Goal: Task Accomplishment & Management: Manage account settings

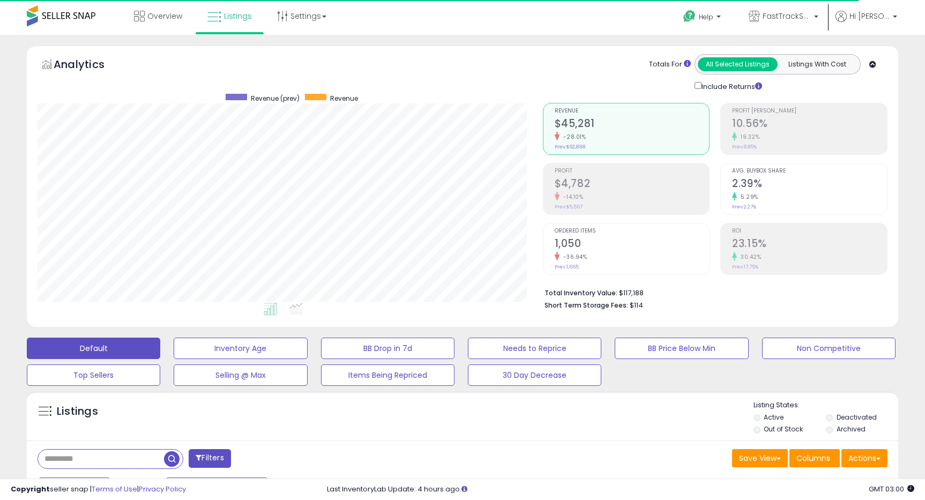
select select "**"
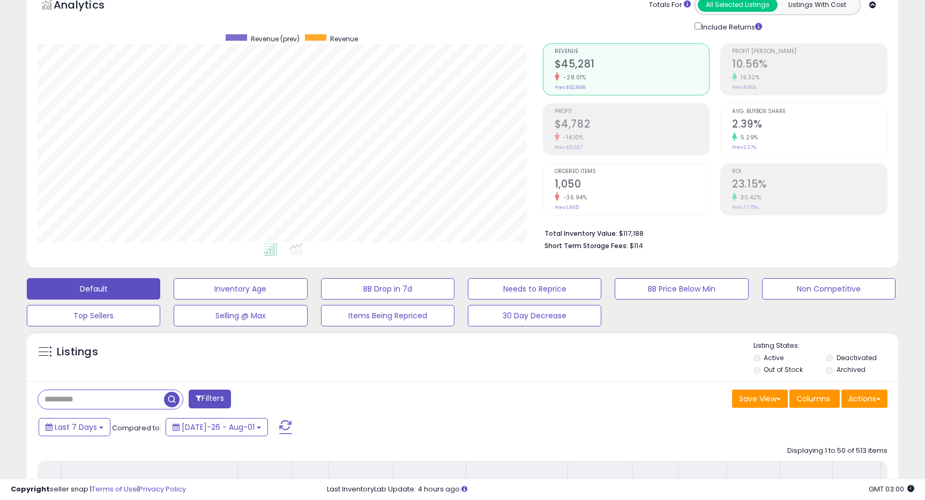
scroll to position [1854, 0]
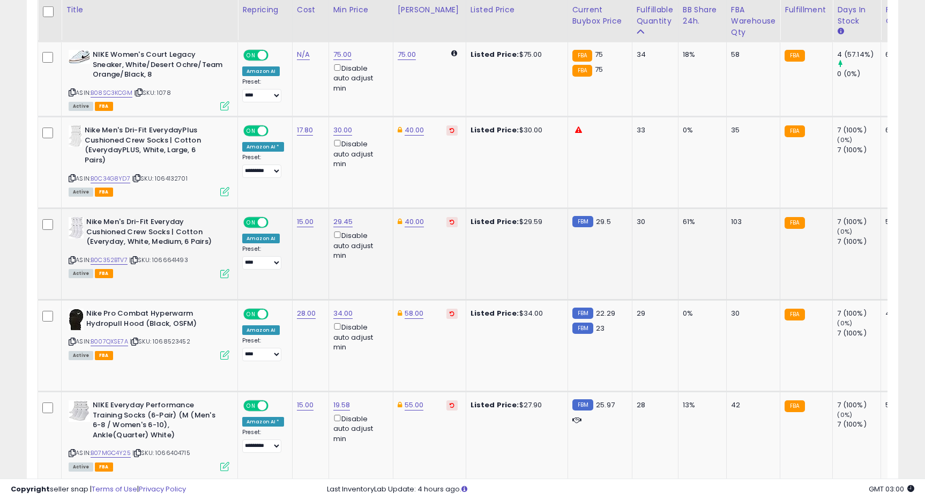
click at [354, 217] on div "29.45 Disable auto adjust min" at bounding box center [358, 238] width 51 height 43
type input "*****"
click button "submit" at bounding box center [375, 175] width 18 height 16
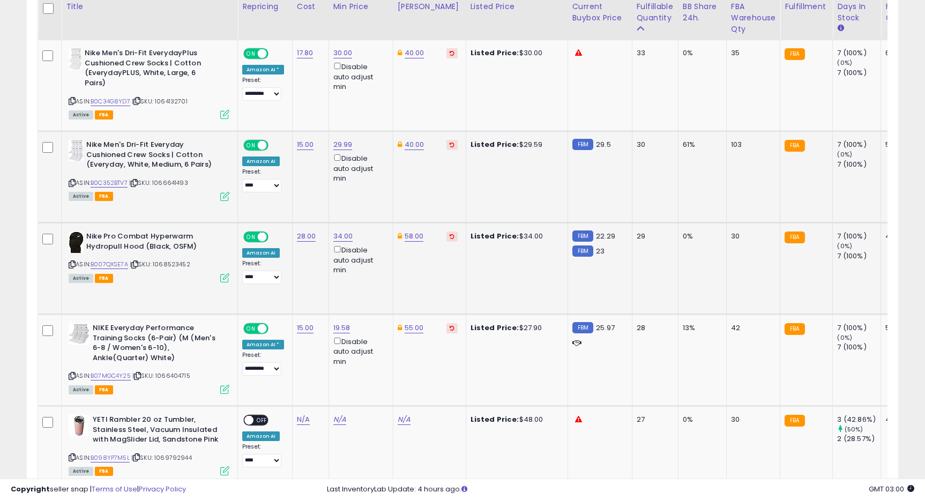
scroll to position [1944, 0]
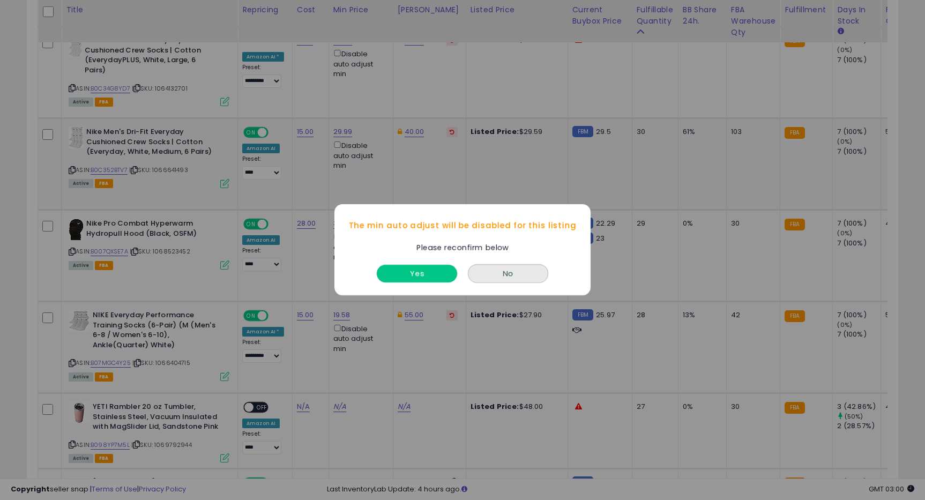
click at [421, 277] on button "Yes" at bounding box center [417, 274] width 80 height 18
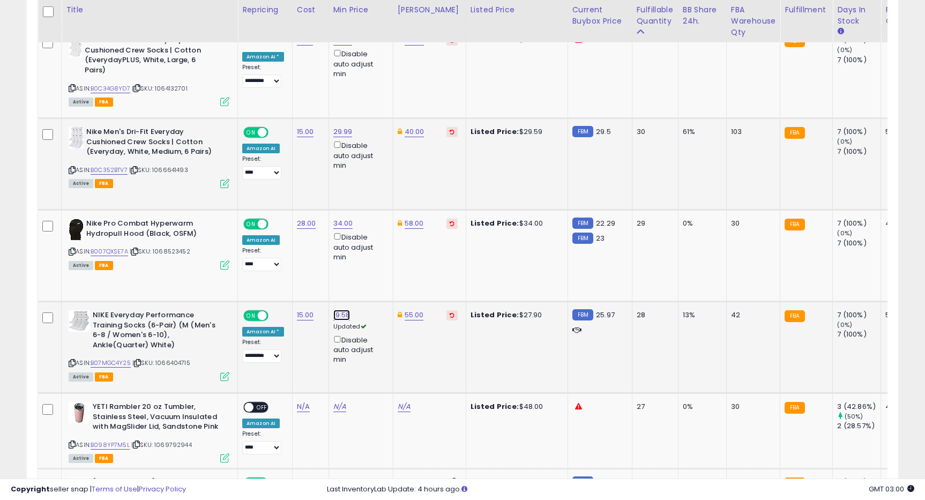
type input "*"
type input "*****"
click button "submit" at bounding box center [374, 268] width 18 height 16
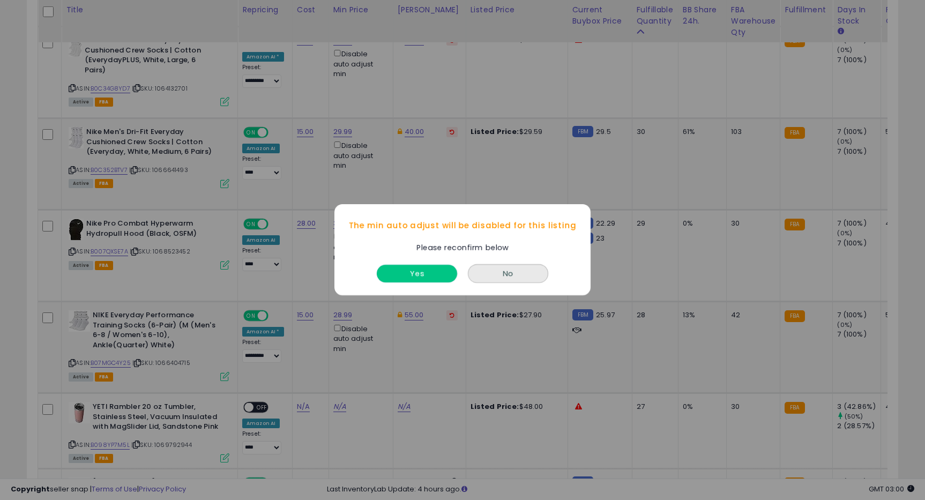
click at [407, 277] on button "Yes" at bounding box center [417, 274] width 80 height 18
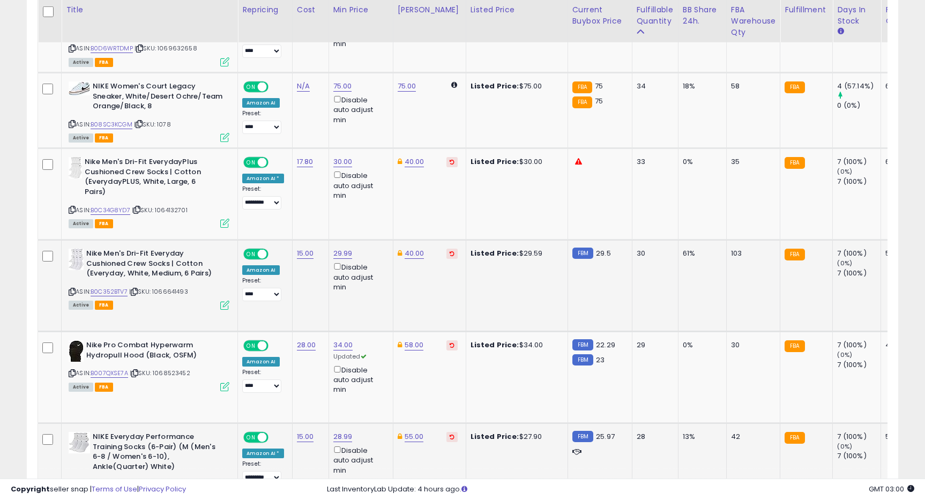
scroll to position [1723, 0]
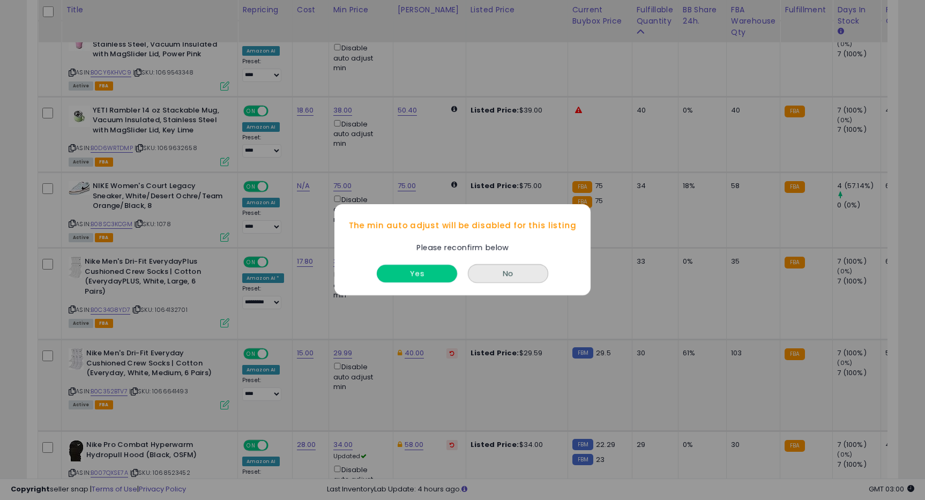
click at [400, 274] on button "Yes" at bounding box center [417, 274] width 80 height 18
click at [408, 274] on button "Yes" at bounding box center [417, 274] width 80 height 18
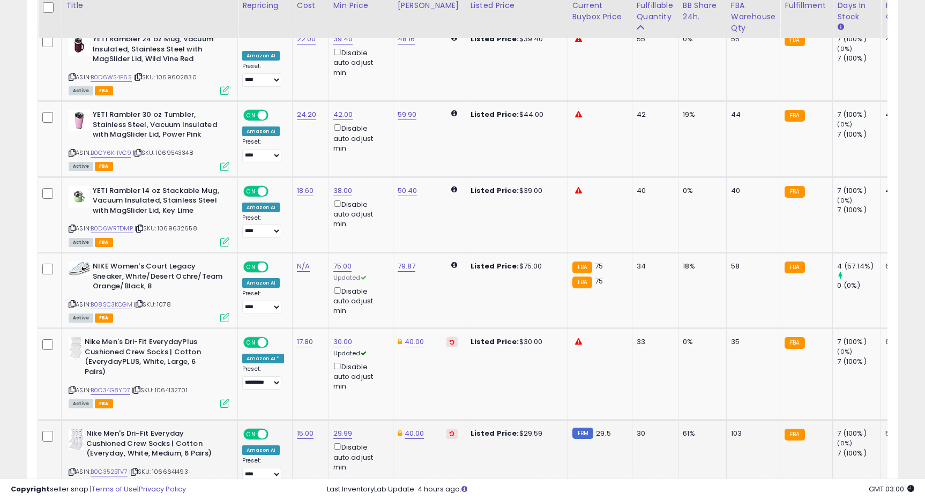
scroll to position [1639, 0]
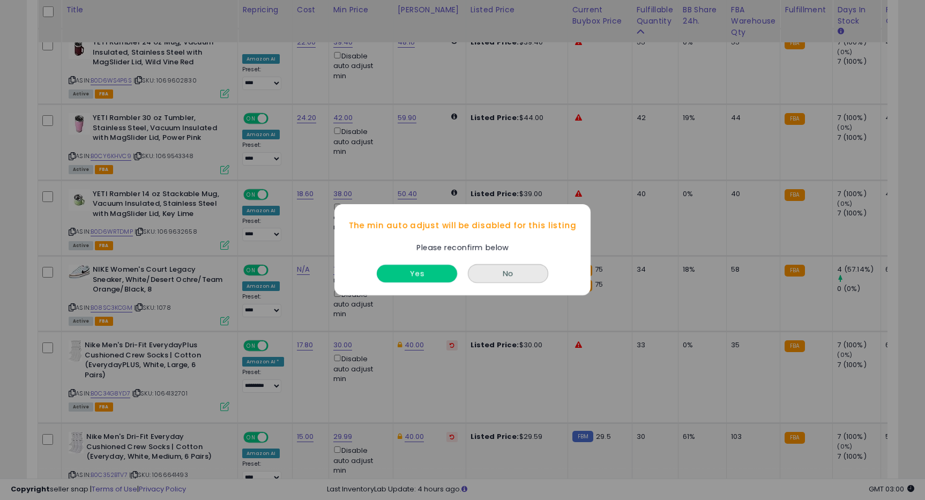
click at [396, 273] on button "Yes" at bounding box center [417, 274] width 80 height 18
click at [398, 270] on button "Yes" at bounding box center [417, 274] width 80 height 18
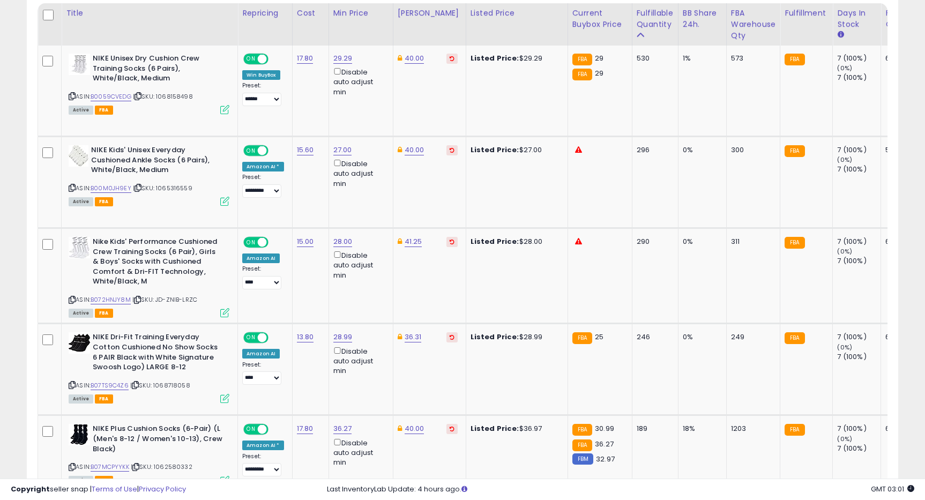
scroll to position [643, 0]
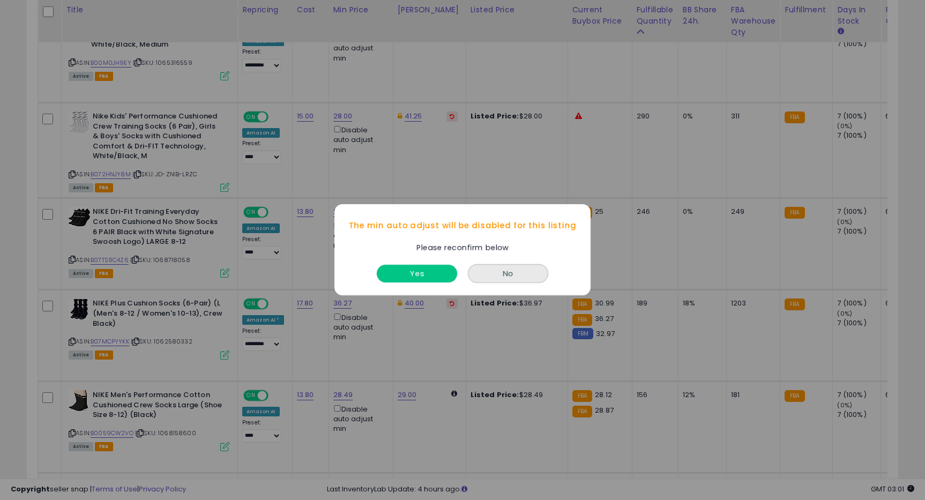
click at [406, 280] on button "Yes" at bounding box center [417, 274] width 80 height 18
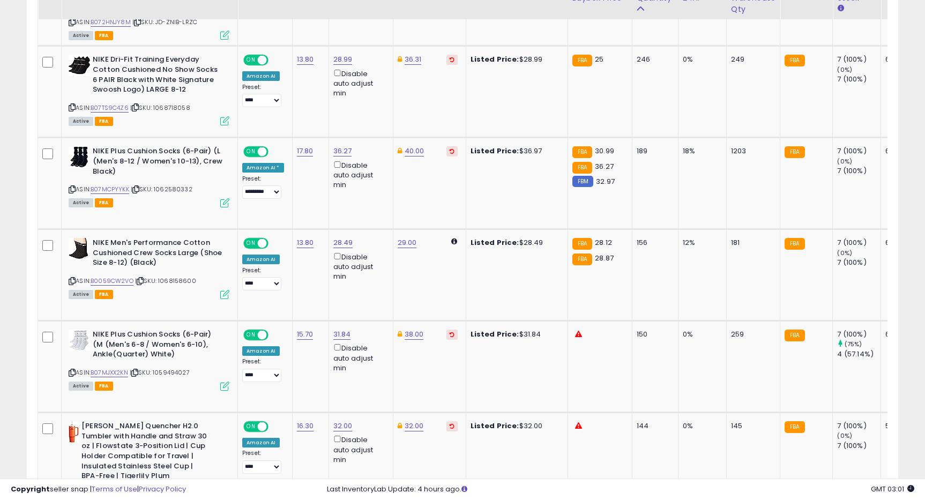
scroll to position [769, 0]
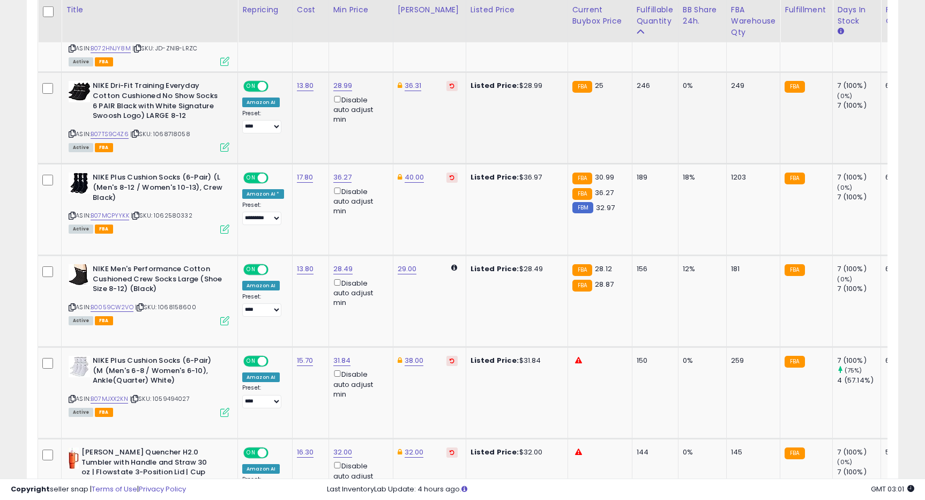
click at [339, 100] on div "Disable auto adjust min" at bounding box center [358, 109] width 51 height 31
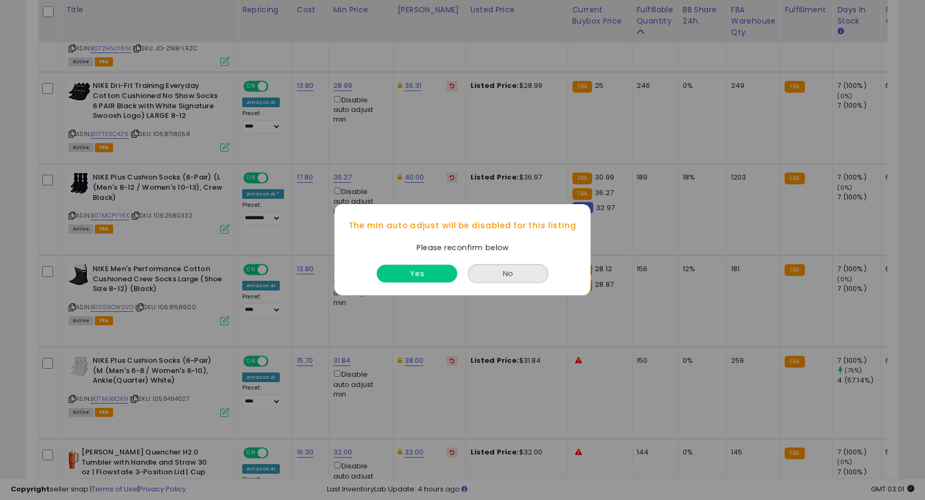
click at [406, 275] on button "Yes" at bounding box center [417, 274] width 80 height 18
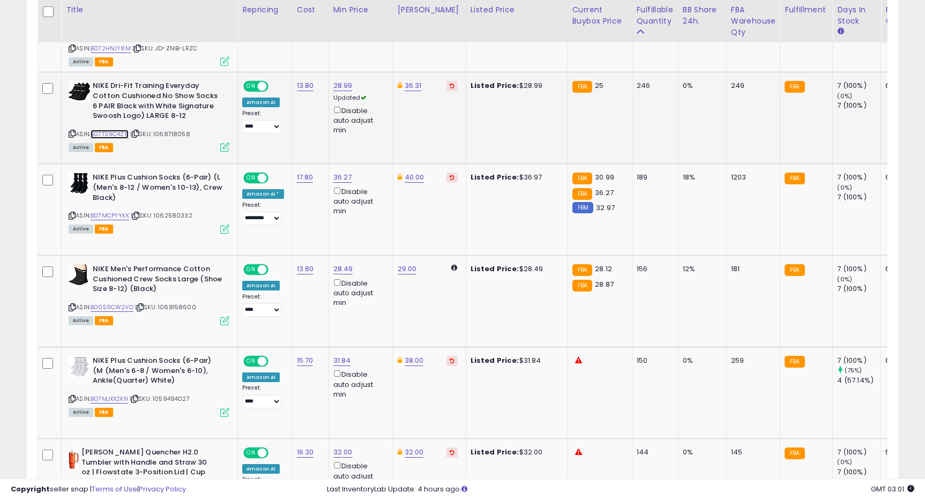
click at [122, 133] on link "B07TS9C4Z6" at bounding box center [110, 134] width 38 height 9
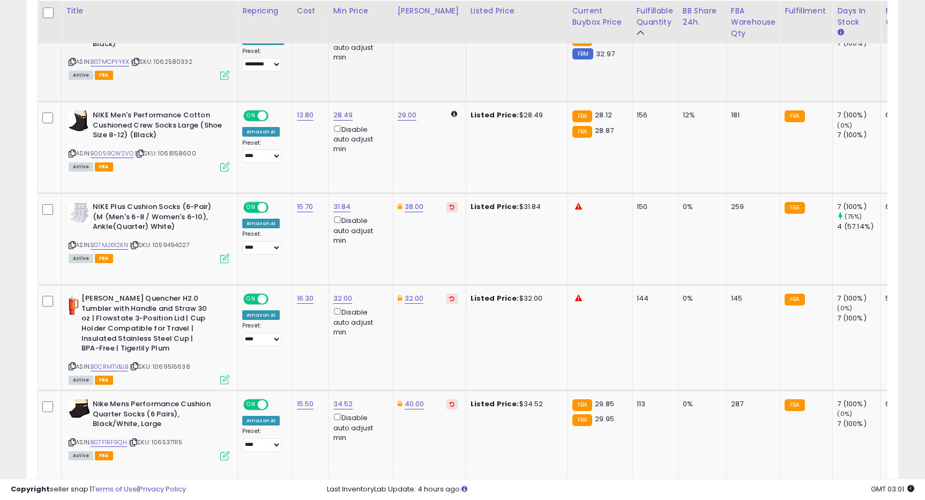
scroll to position [924, 0]
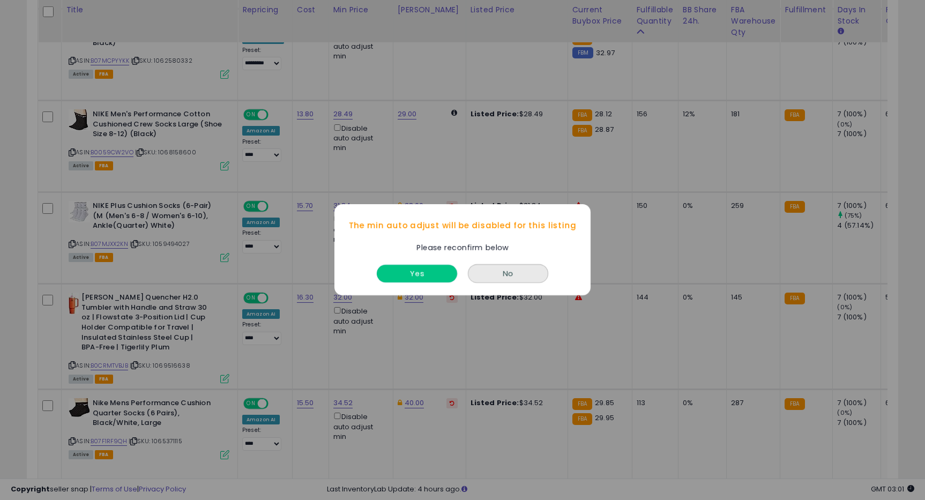
click at [411, 274] on button "Yes" at bounding box center [417, 274] width 80 height 18
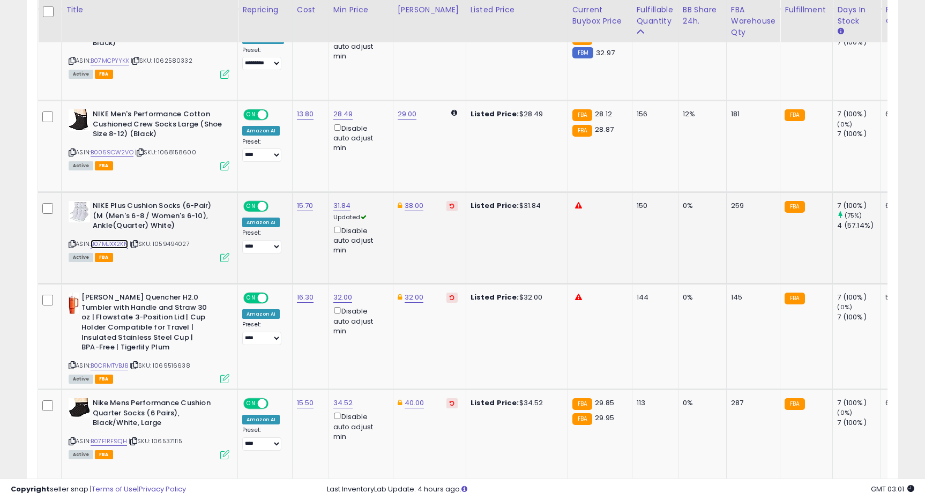
click at [114, 243] on link "B07MJXX2KN" at bounding box center [110, 244] width 38 height 9
click at [365, 160] on button "submit" at bounding box center [374, 168] width 18 height 16
type input "*****"
click button "submit" at bounding box center [374, 168] width 18 height 16
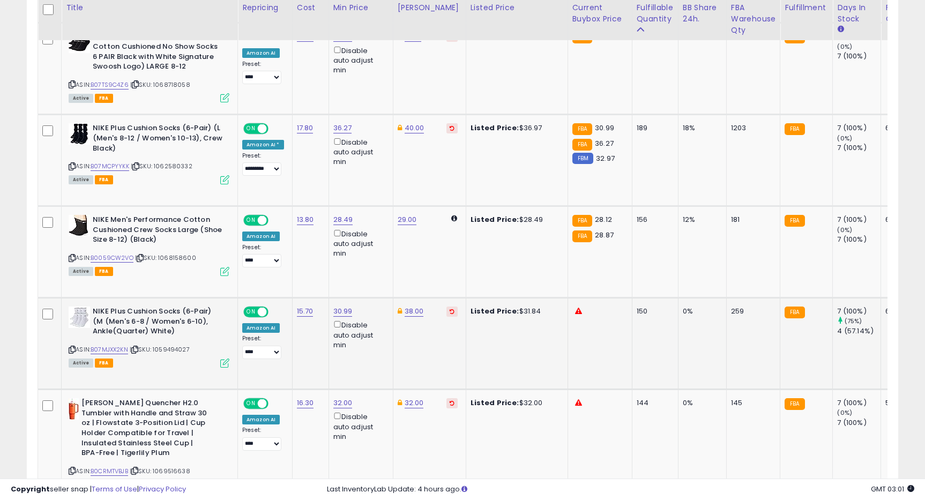
scroll to position [816, 0]
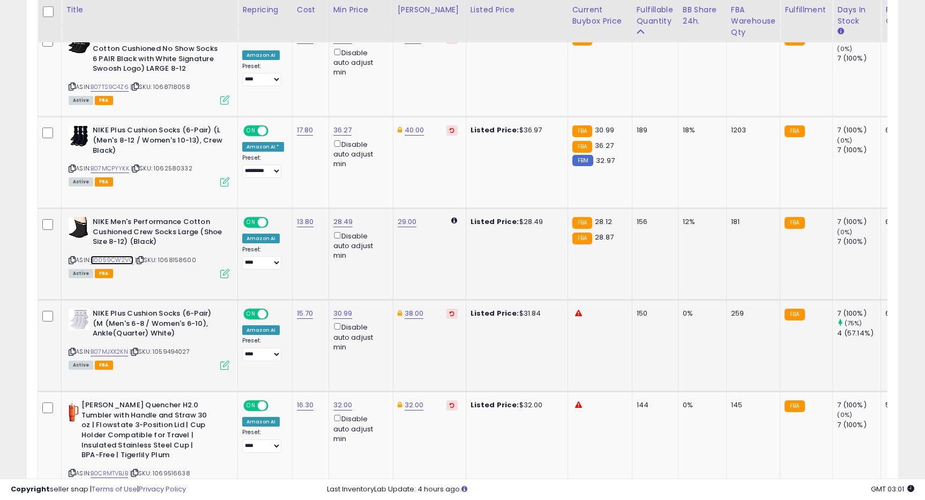
click at [108, 263] on link "B0059CW2VO" at bounding box center [112, 260] width 43 height 9
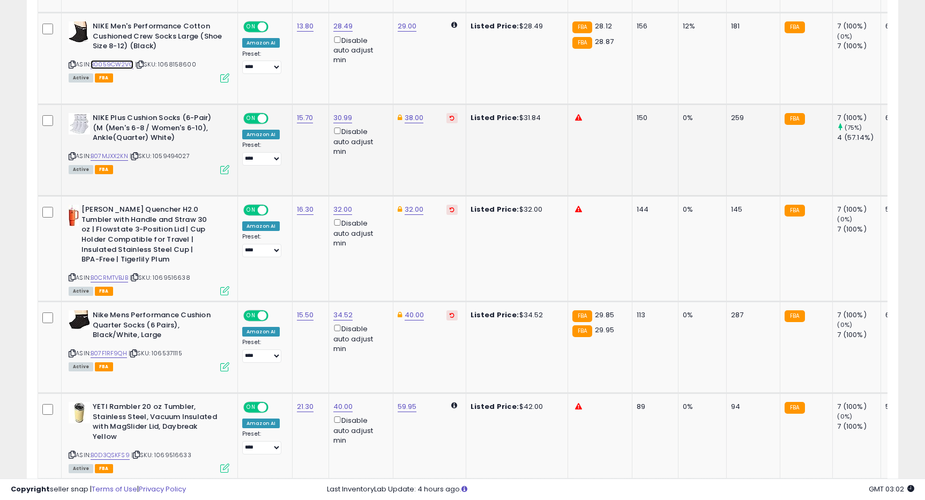
scroll to position [1019, 0]
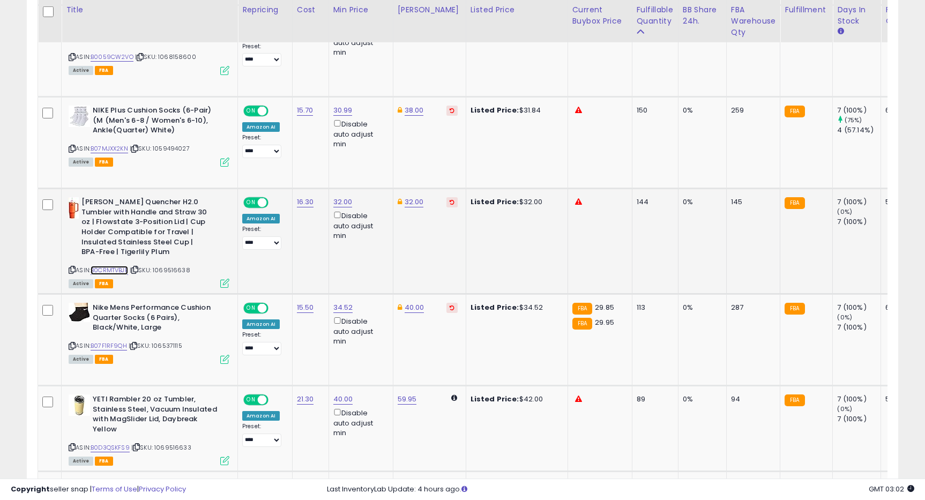
click at [123, 269] on link "B0CRMTVBJB" at bounding box center [110, 270] width 38 height 9
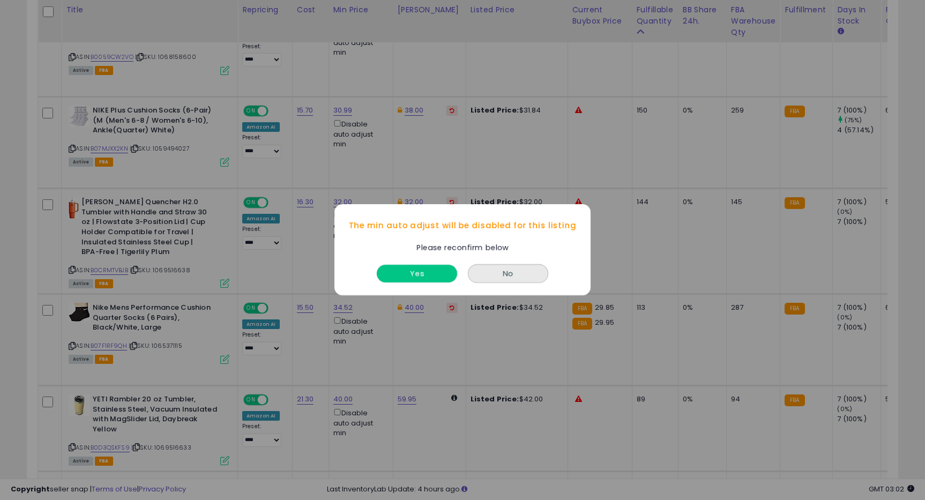
click at [428, 266] on button "Yes" at bounding box center [417, 274] width 80 height 18
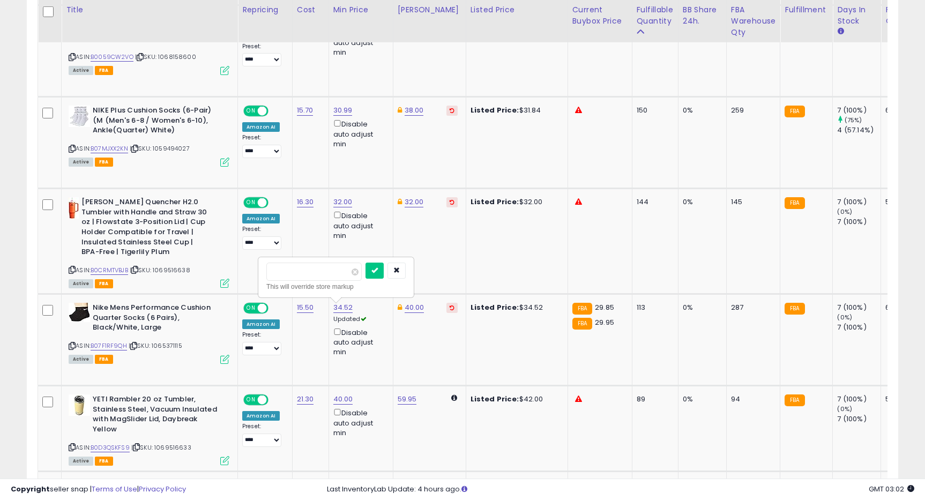
type input "**"
click button "submit" at bounding box center [375, 271] width 18 height 16
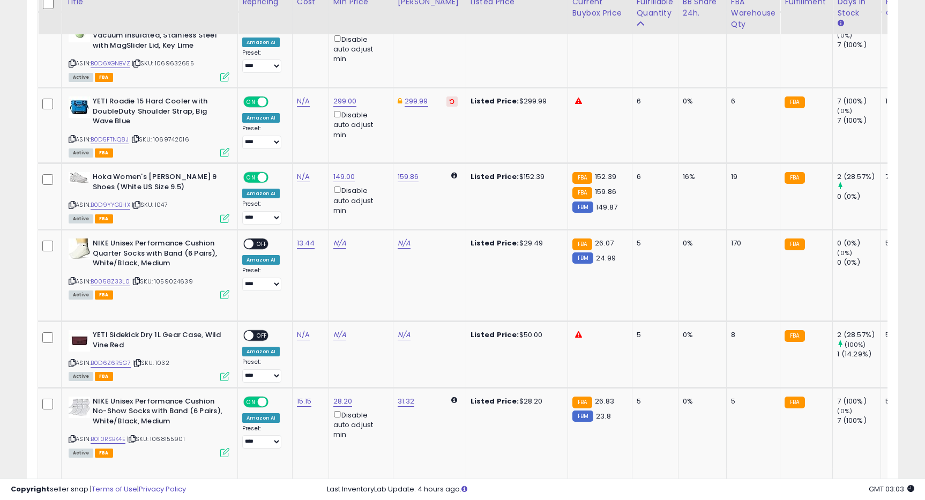
scroll to position [4137, 0]
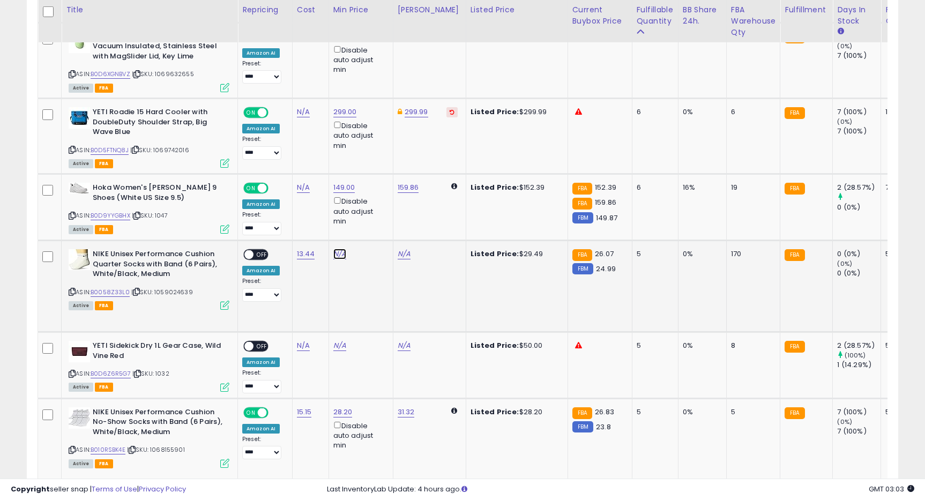
type input "**"
click button "submit" at bounding box center [372, 187] width 18 height 16
click at [252, 250] on span at bounding box center [248, 254] width 9 height 9
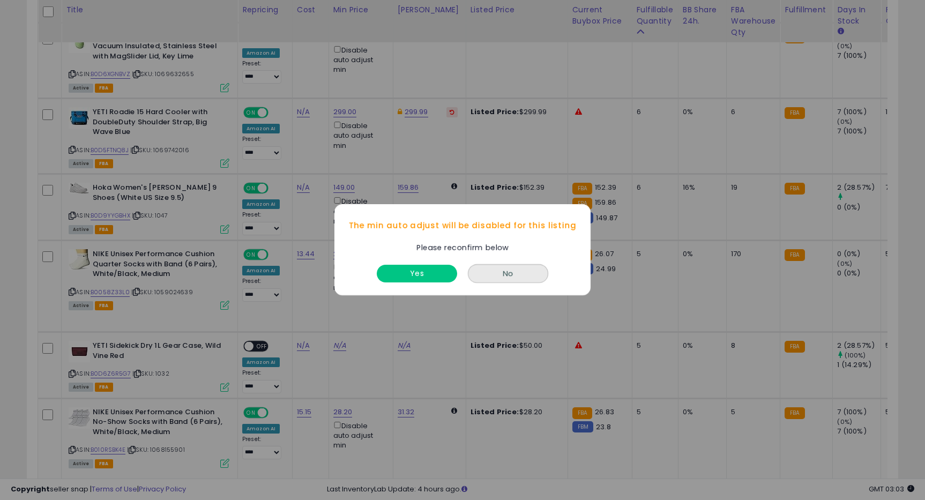
click at [427, 283] on div "Yes" at bounding box center [417, 271] width 86 height 28
click at [427, 274] on button "Yes" at bounding box center [417, 274] width 80 height 18
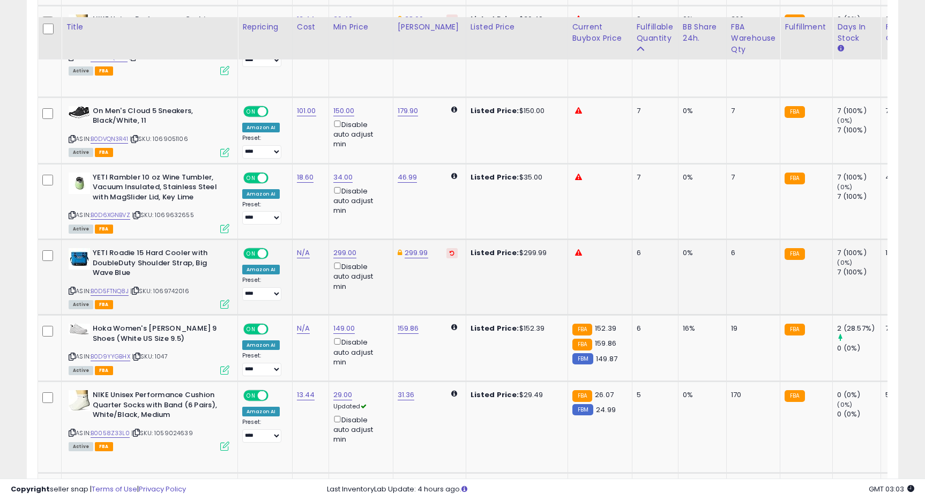
scroll to position [3994, 0]
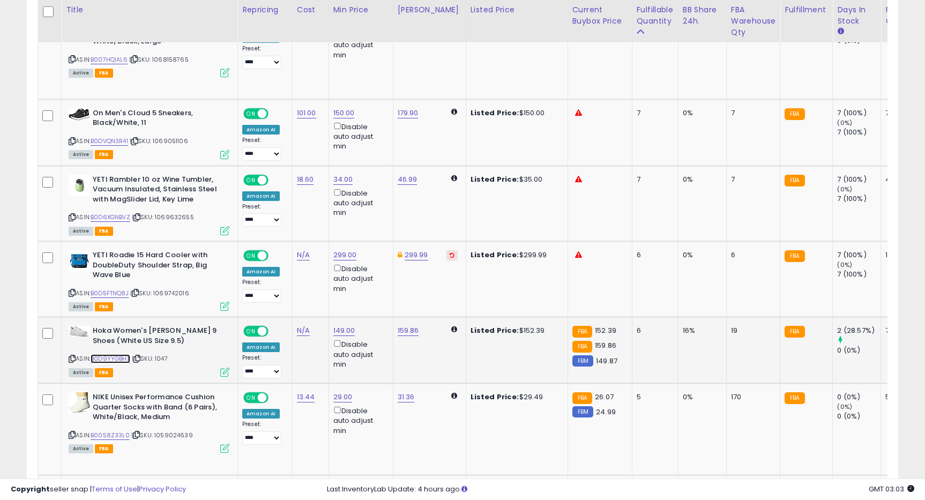
click at [123, 354] on link "B0D9YYGBHX" at bounding box center [111, 358] width 40 height 9
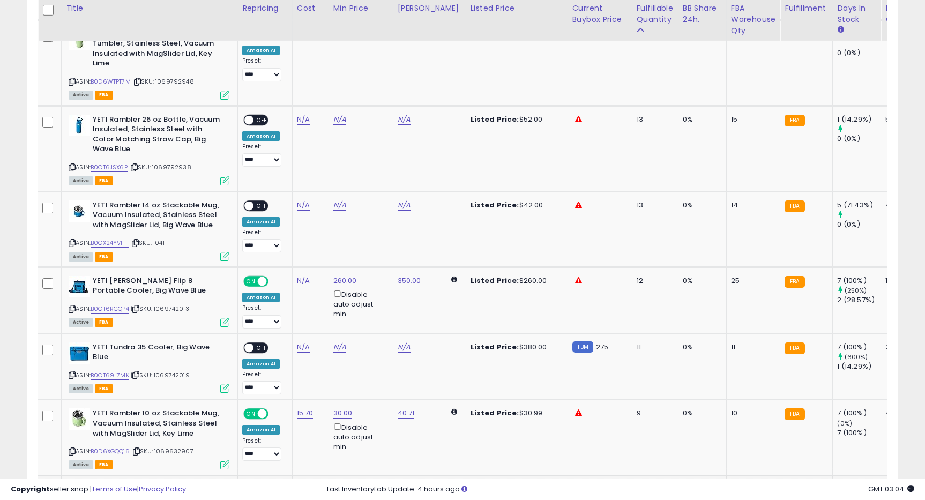
scroll to position [3363, 0]
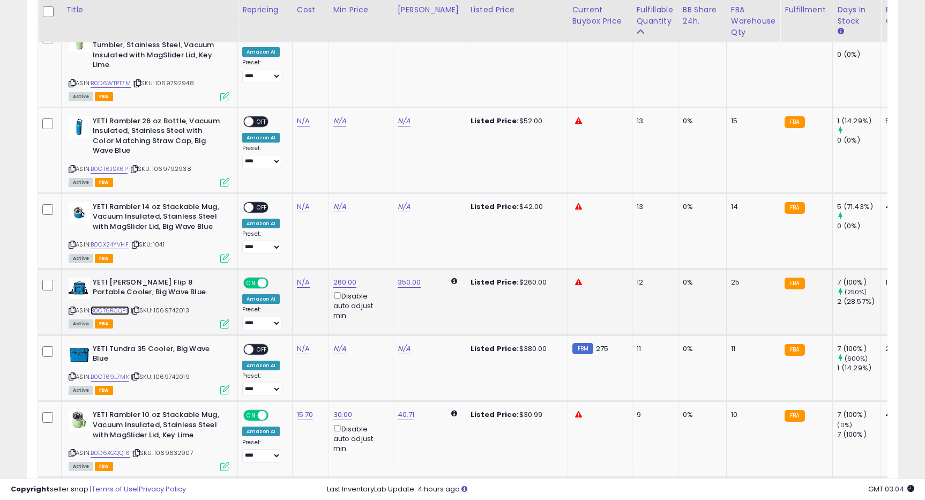
click at [115, 306] on link "B0CT6RCQP4" at bounding box center [110, 310] width 39 height 9
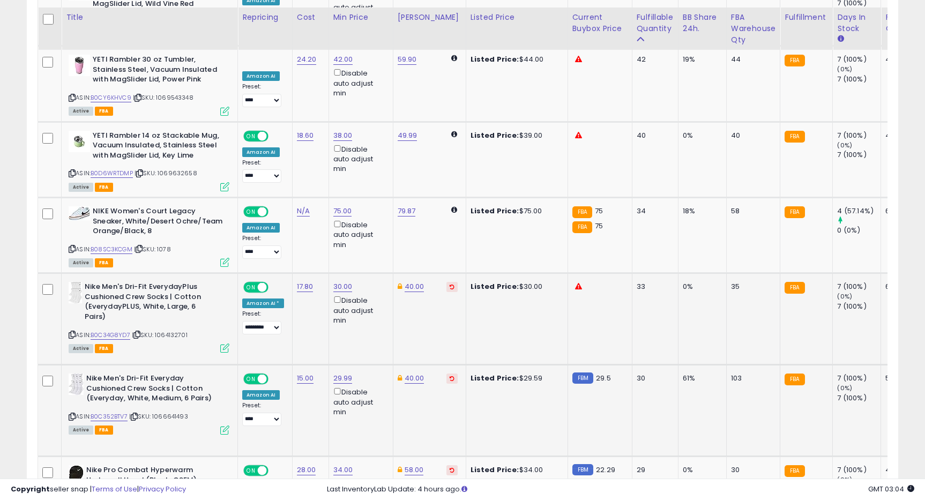
scroll to position [1691, 0]
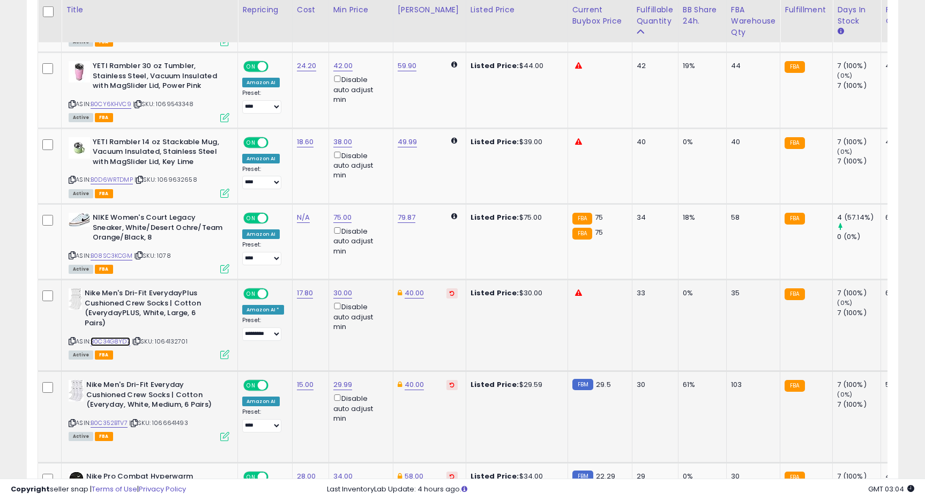
click at [125, 337] on link "B0C34G8YD7" at bounding box center [111, 341] width 40 height 9
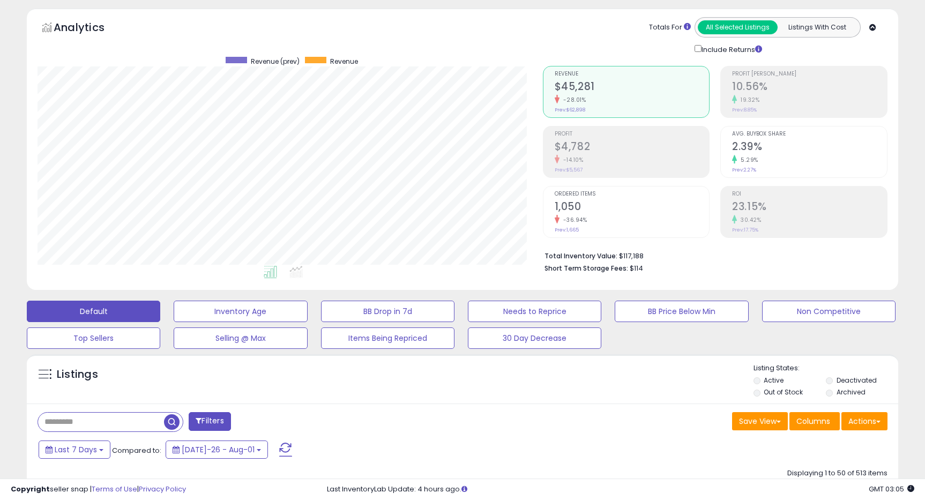
scroll to position [33, 0]
